Goal: Find specific page/section: Find specific page/section

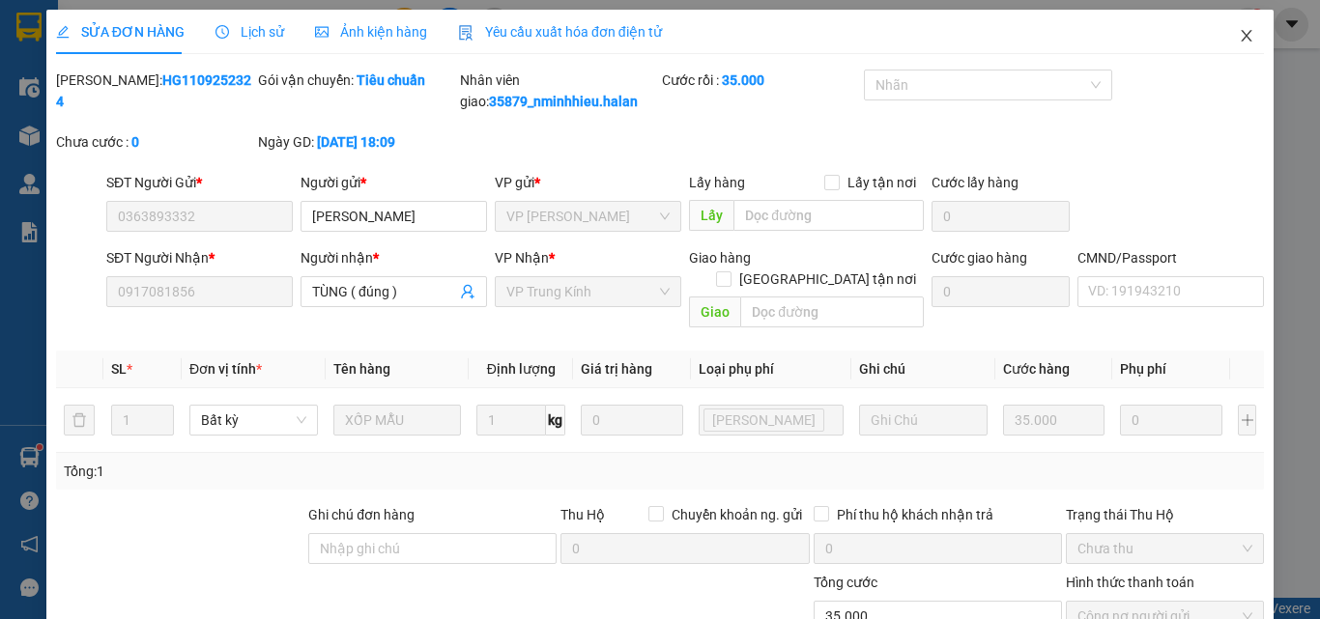
click at [1242, 38] on icon "close" at bounding box center [1247, 36] width 11 height 12
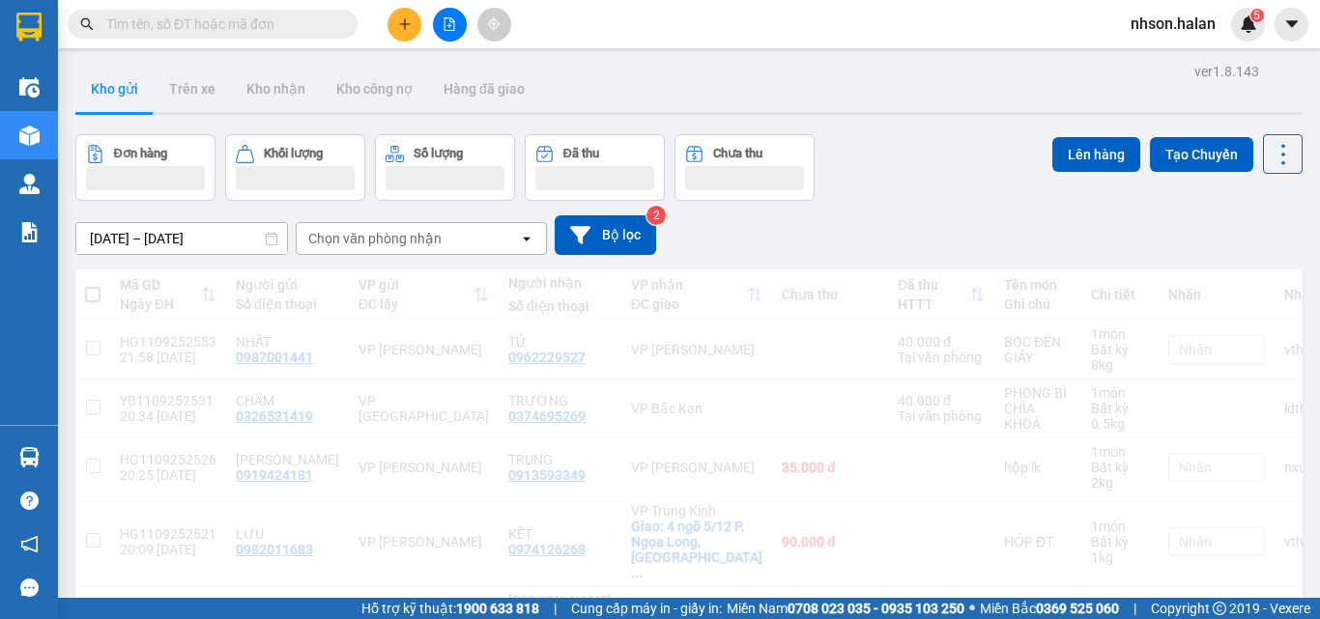
click at [181, 26] on input "text" at bounding box center [220, 24] width 228 height 21
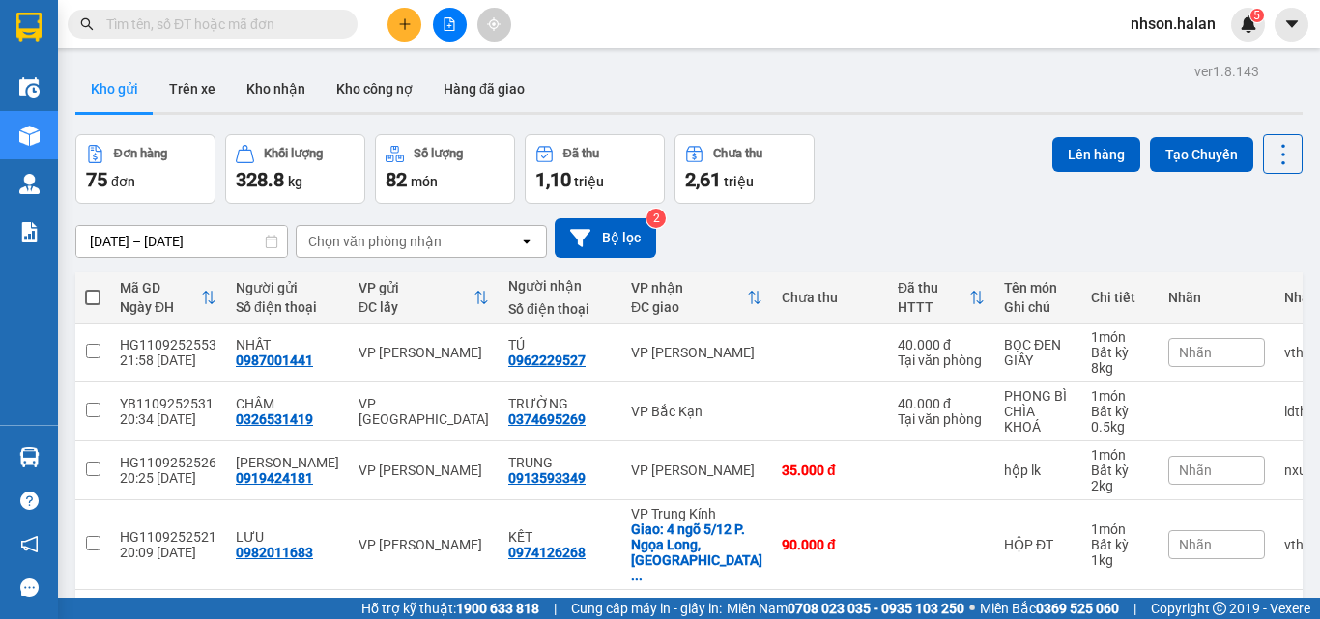
paste input "0988999608"
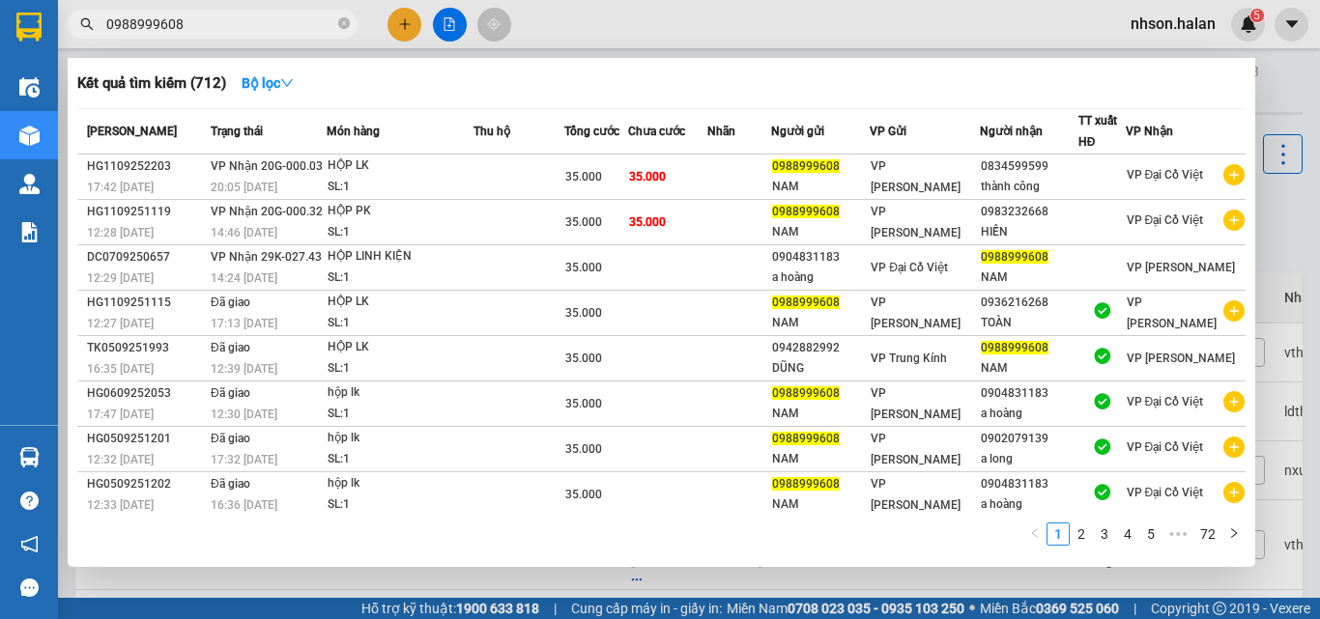
type input "0988999608"
